Goal: Transaction & Acquisition: Purchase product/service

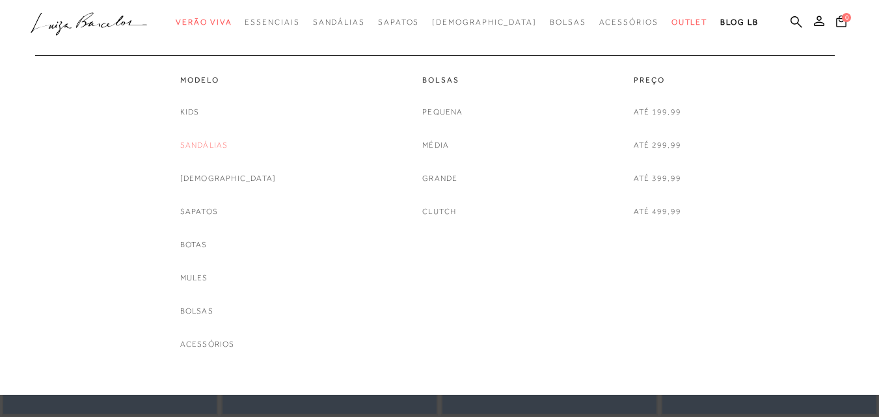
click at [222, 147] on link "Sandálias" at bounding box center [204, 146] width 48 height 14
click at [222, 147] on div at bounding box center [439, 197] width 879 height 395
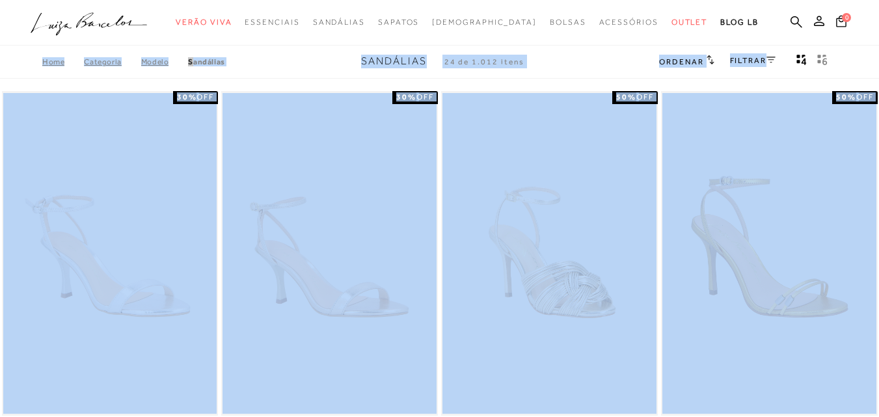
click at [291, 68] on div "Home Categoria Modelo [GEOGRAPHIC_DATA] Sandálias 24 de 1.012 itens Ordenar Ord…" at bounding box center [439, 62] width 879 height 34
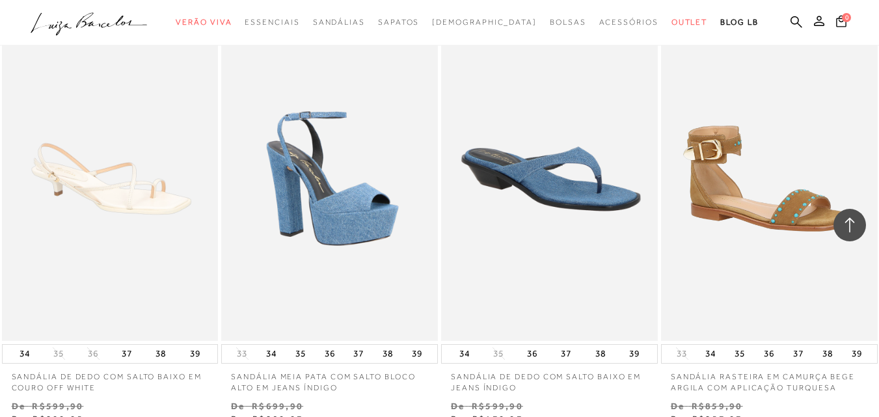
scroll to position [2536, 0]
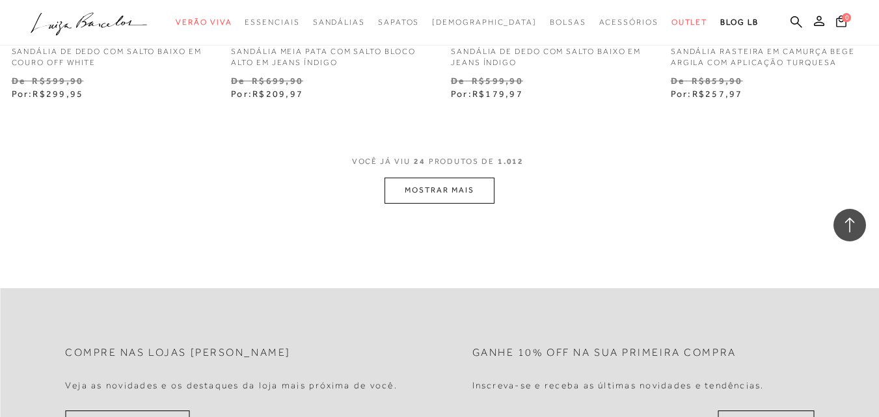
click at [427, 179] on button "MOSTRAR MAIS" at bounding box center [438, 190] width 109 height 25
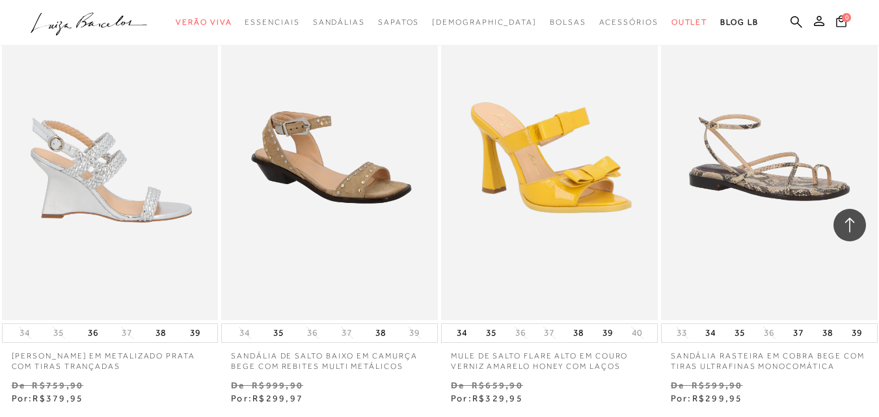
scroll to position [3446, 0]
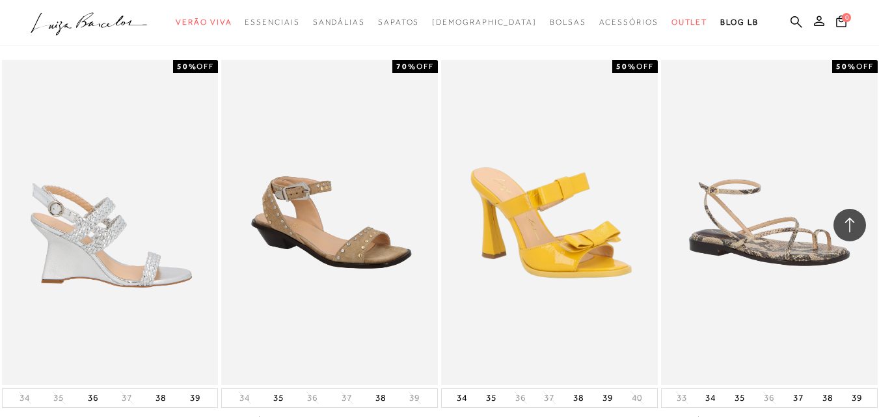
click at [51, 245] on img at bounding box center [110, 222] width 215 height 324
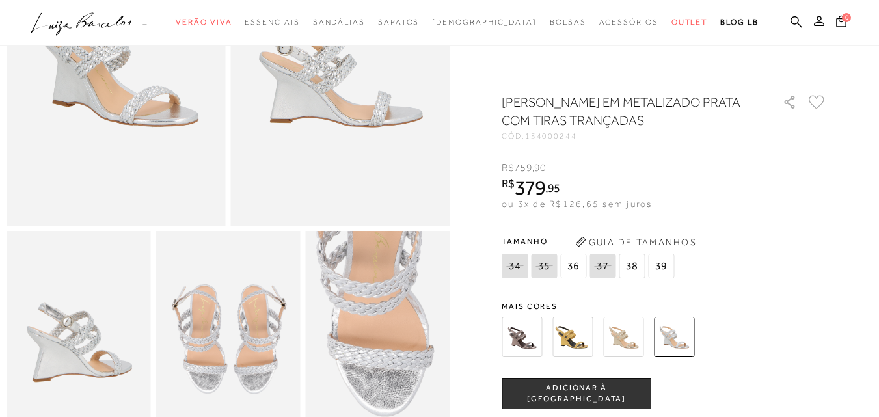
scroll to position [325, 0]
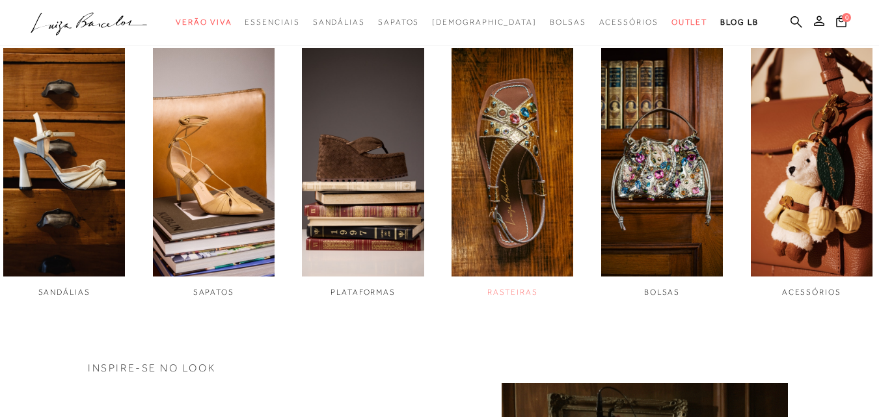
click at [487, 176] on img "4 / 6" at bounding box center [512, 162] width 122 height 228
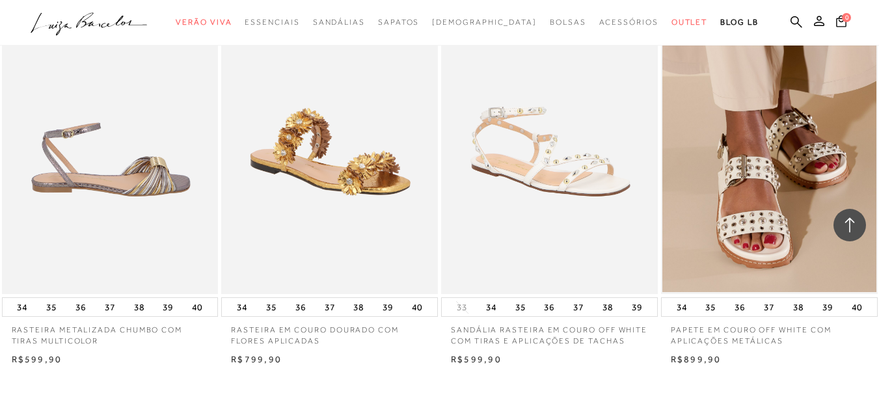
scroll to position [2341, 0]
